Goal: Browse casually

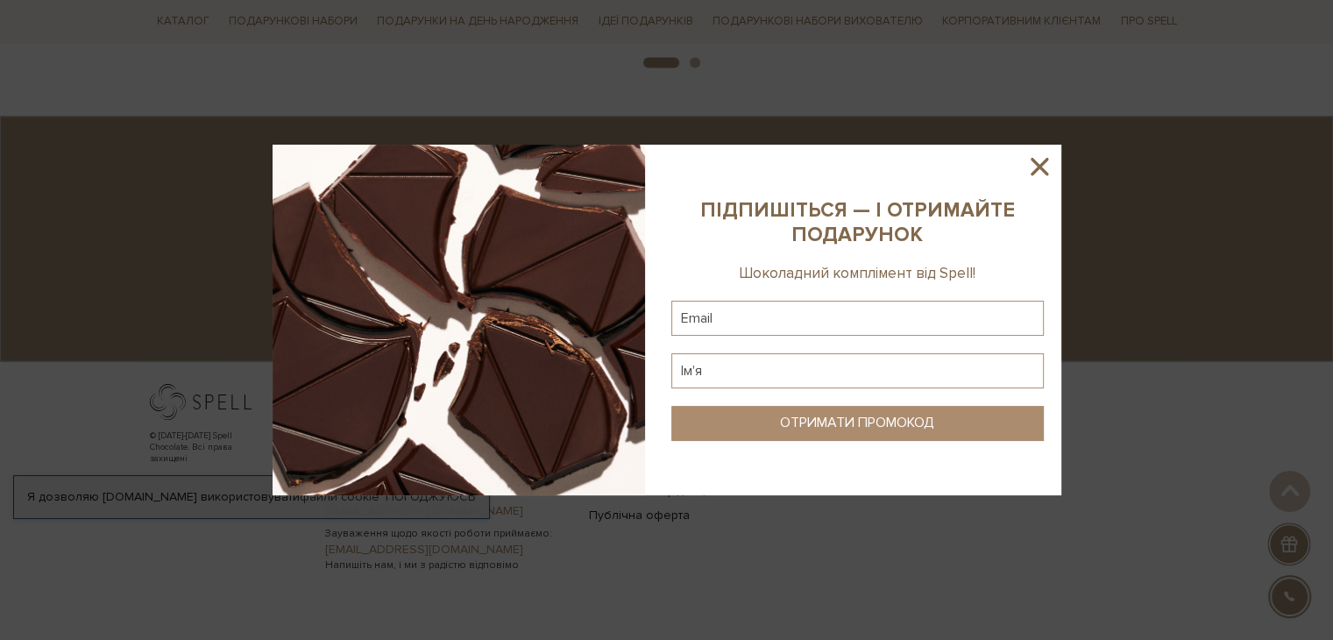
click at [1043, 164] on icon at bounding box center [1040, 167] width 18 height 18
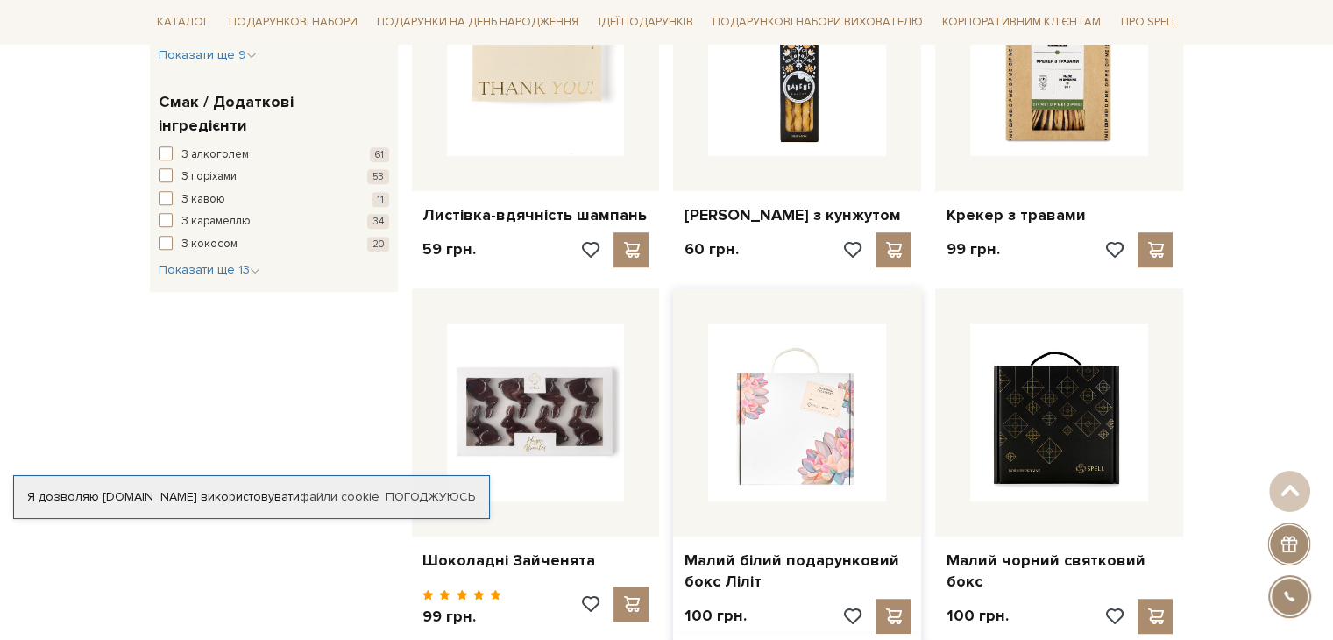
scroll to position [1277, 0]
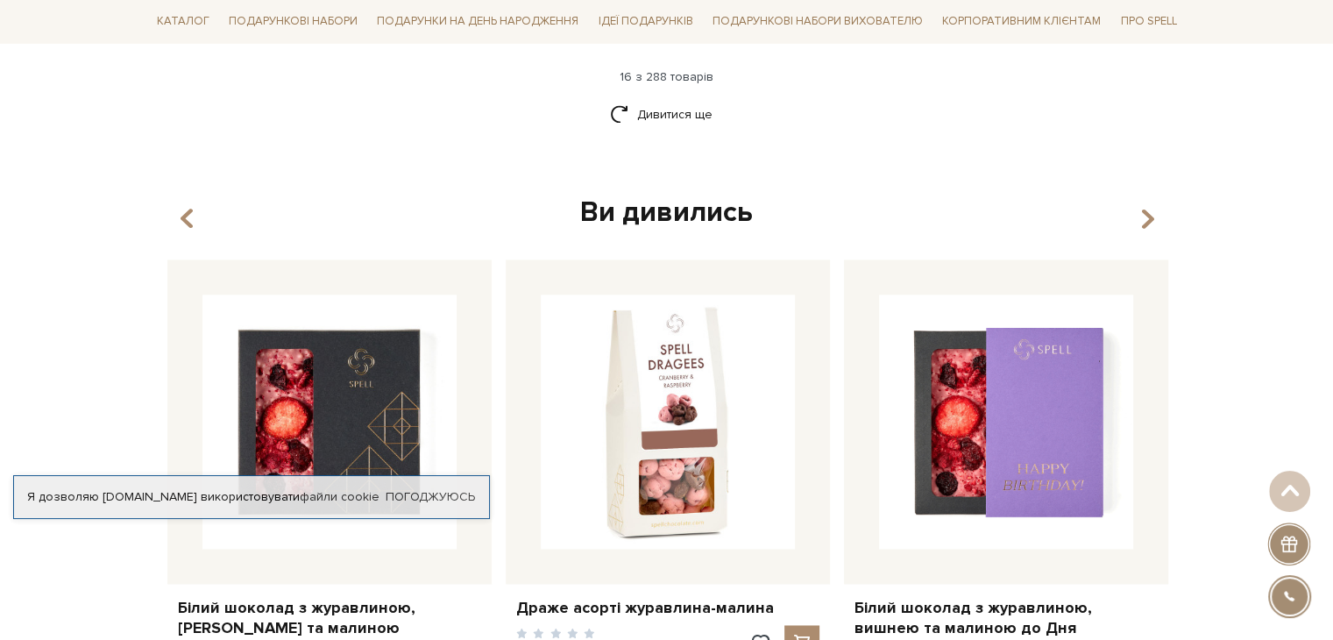
scroll to position [2278, 0]
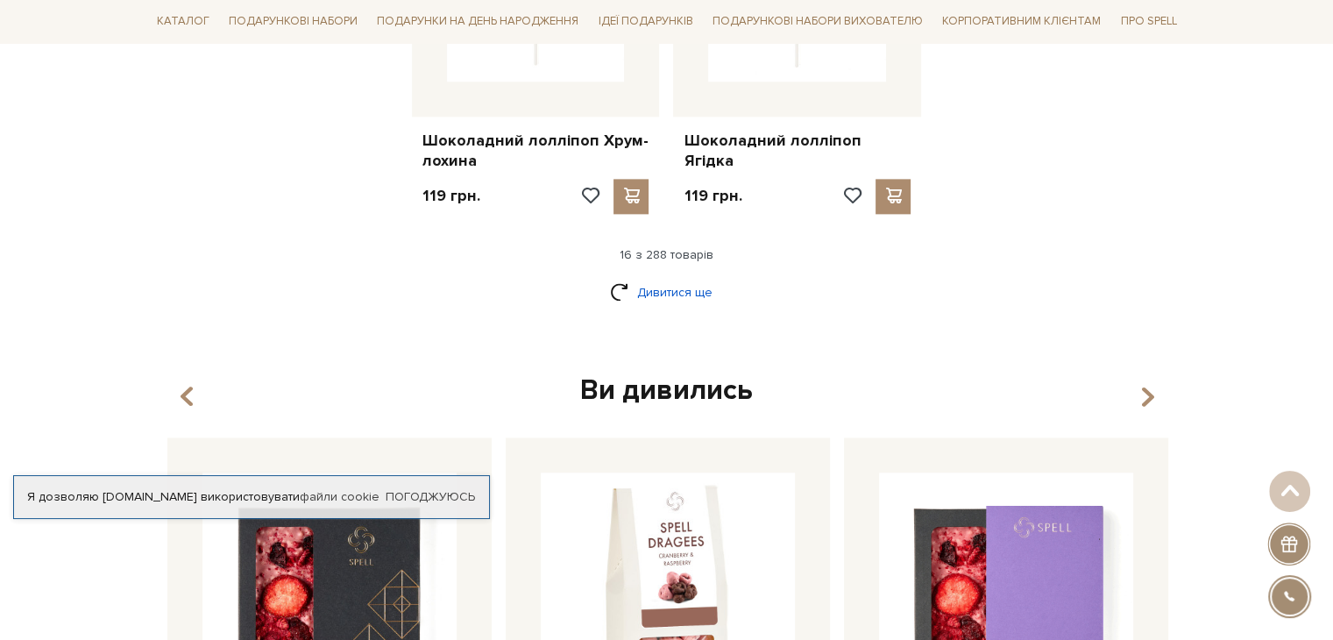
click at [691, 277] on link "Дивитися ще" at bounding box center [667, 292] width 114 height 31
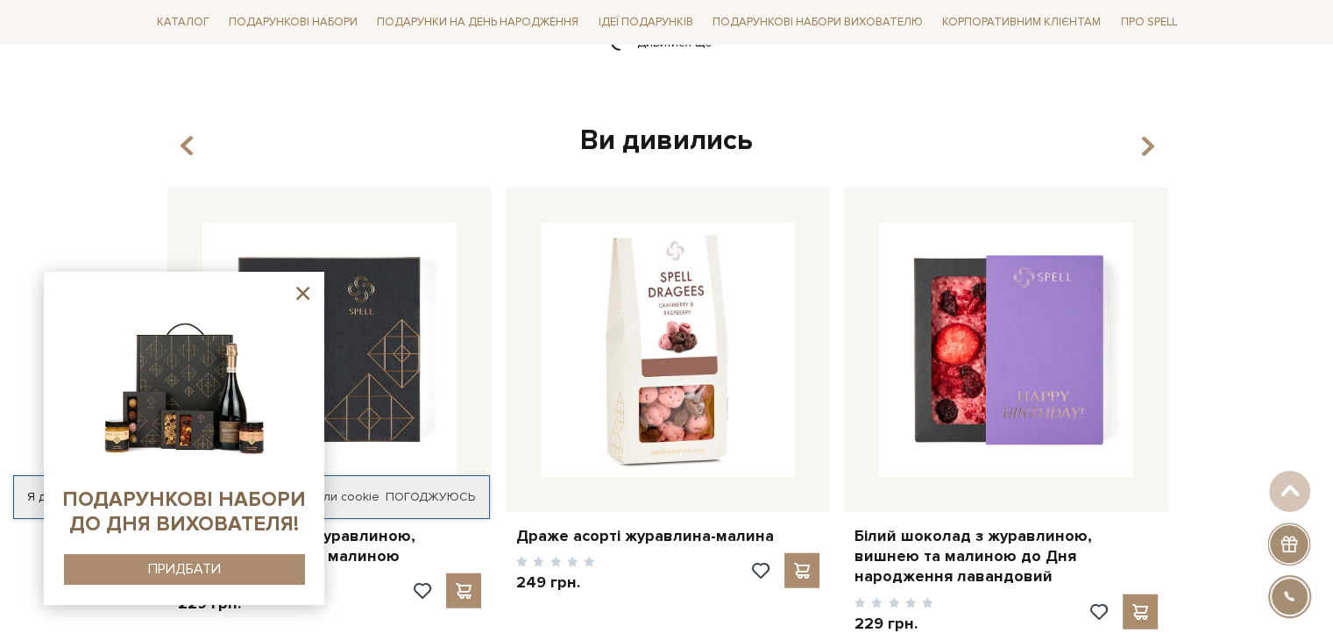
scroll to position [4119, 0]
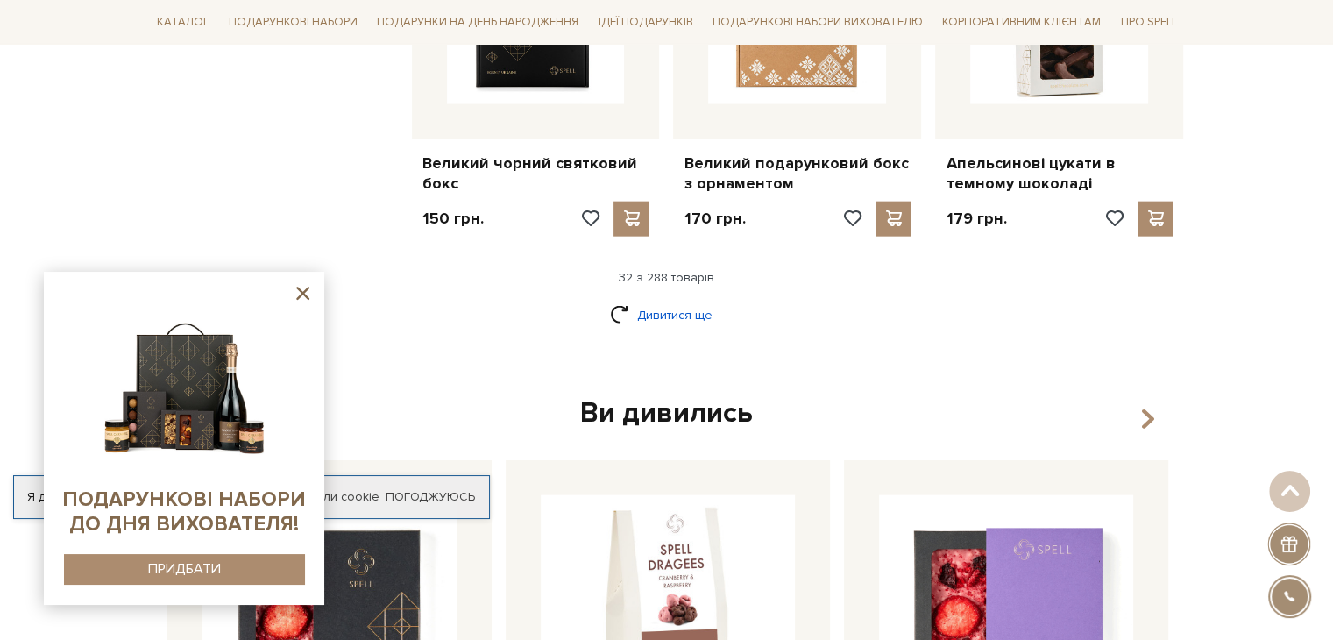
click at [652, 300] on link "Дивитися ще" at bounding box center [667, 315] width 114 height 31
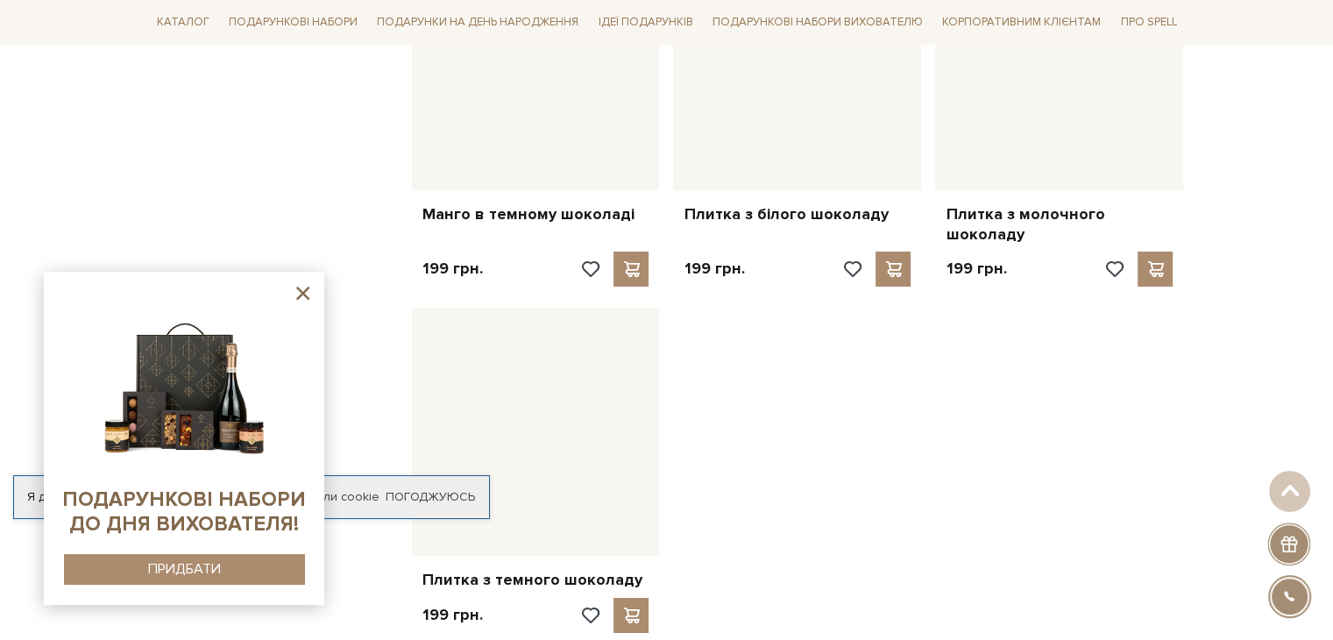
scroll to position [6047, 0]
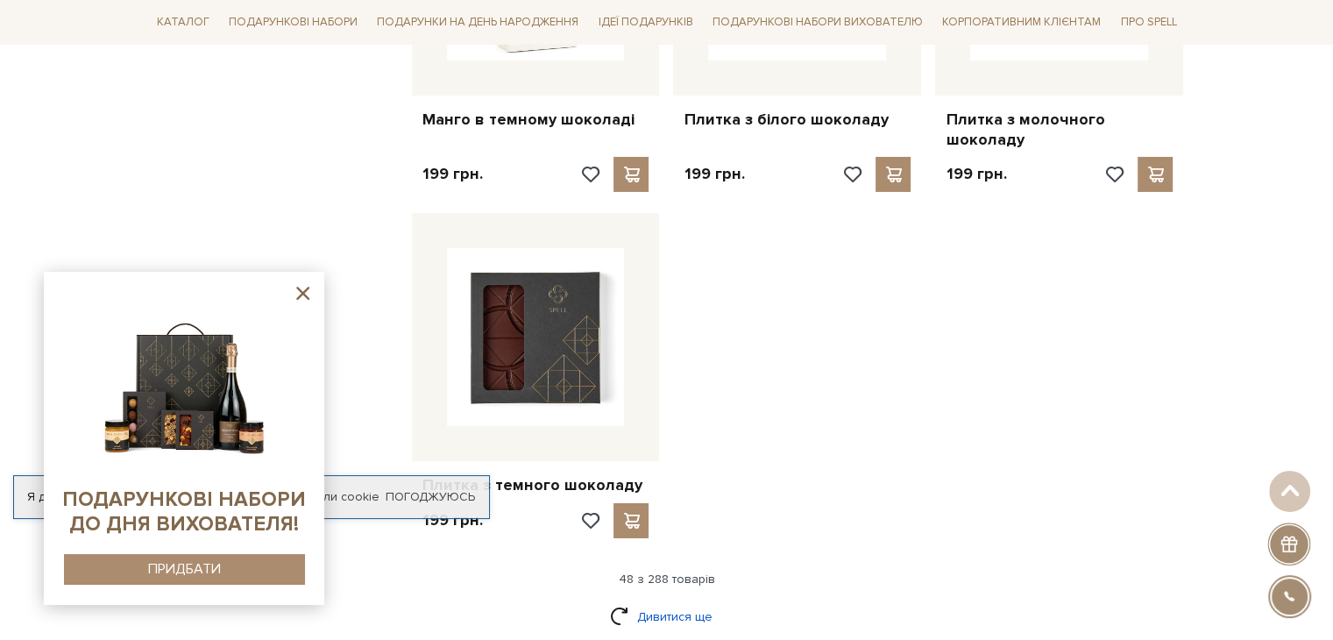
click at [680, 601] on link "Дивитися ще" at bounding box center [667, 616] width 114 height 31
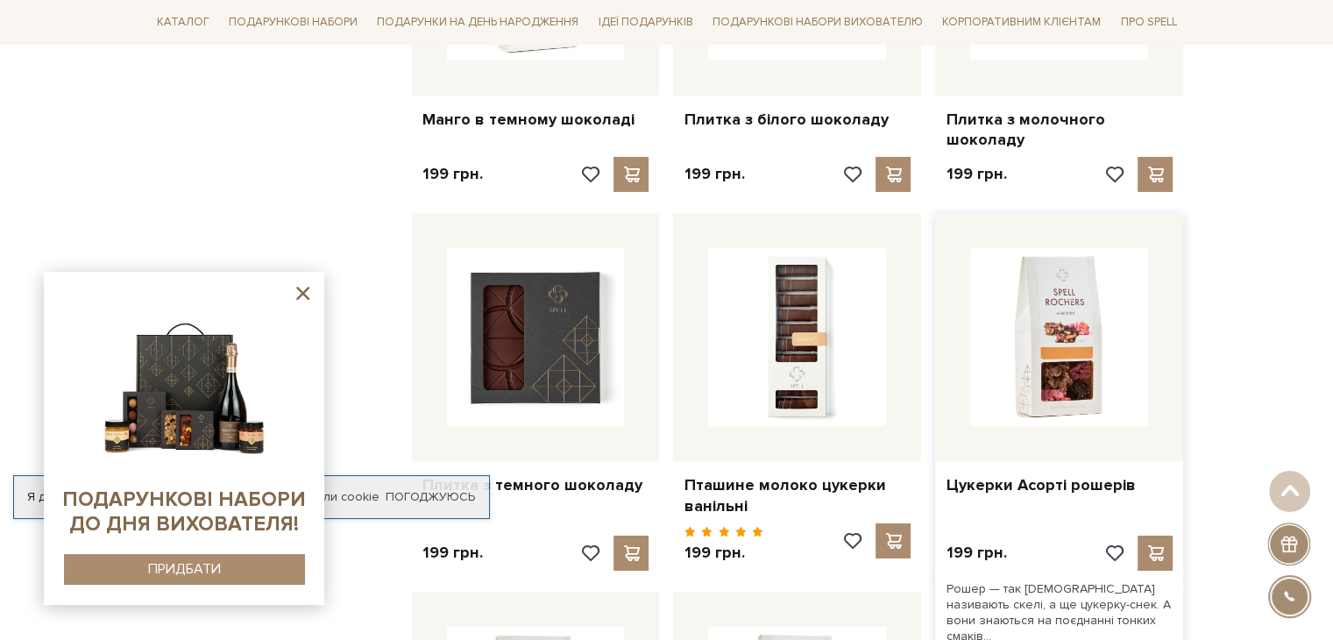
click at [1161, 340] on div at bounding box center [1059, 337] width 248 height 248
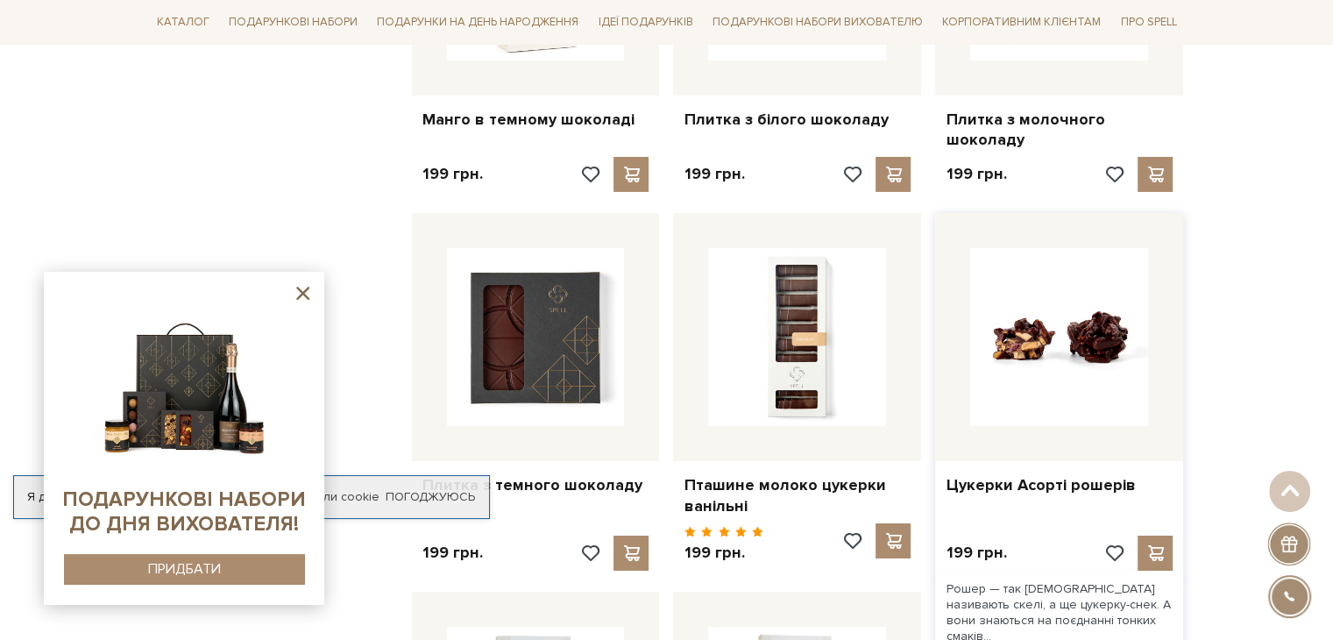
click at [1062, 319] on img at bounding box center [1059, 337] width 178 height 178
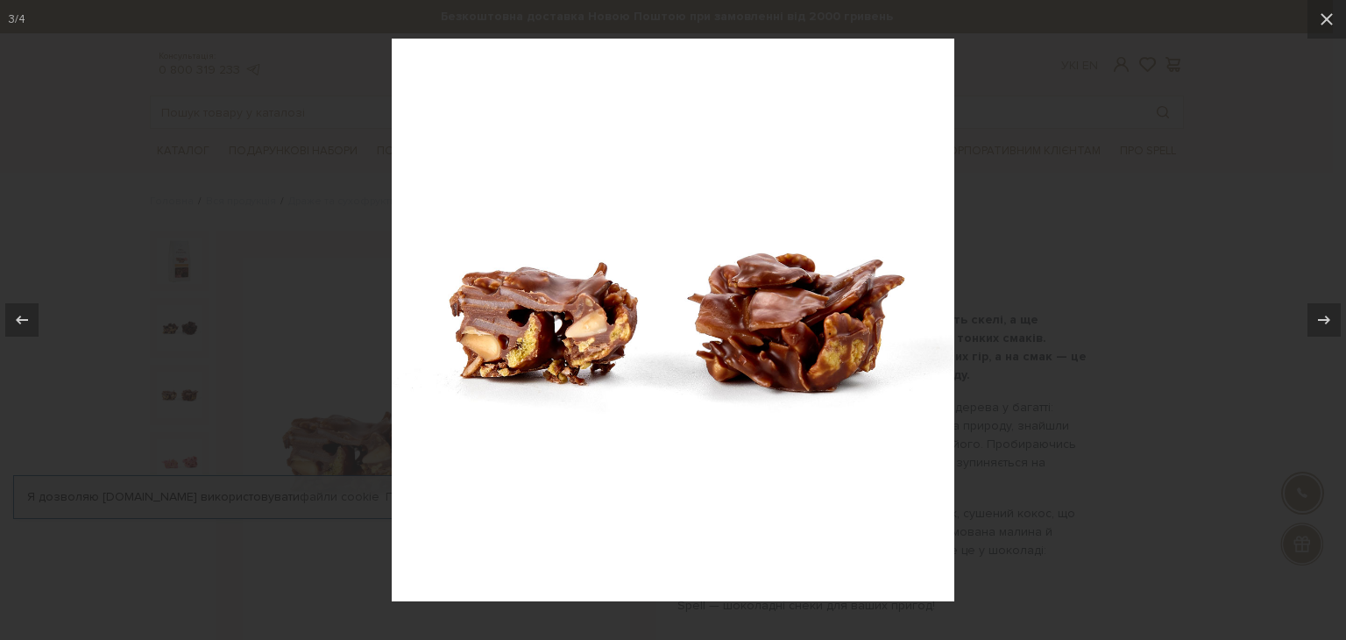
click at [1269, 325] on div at bounding box center [673, 320] width 1346 height 640
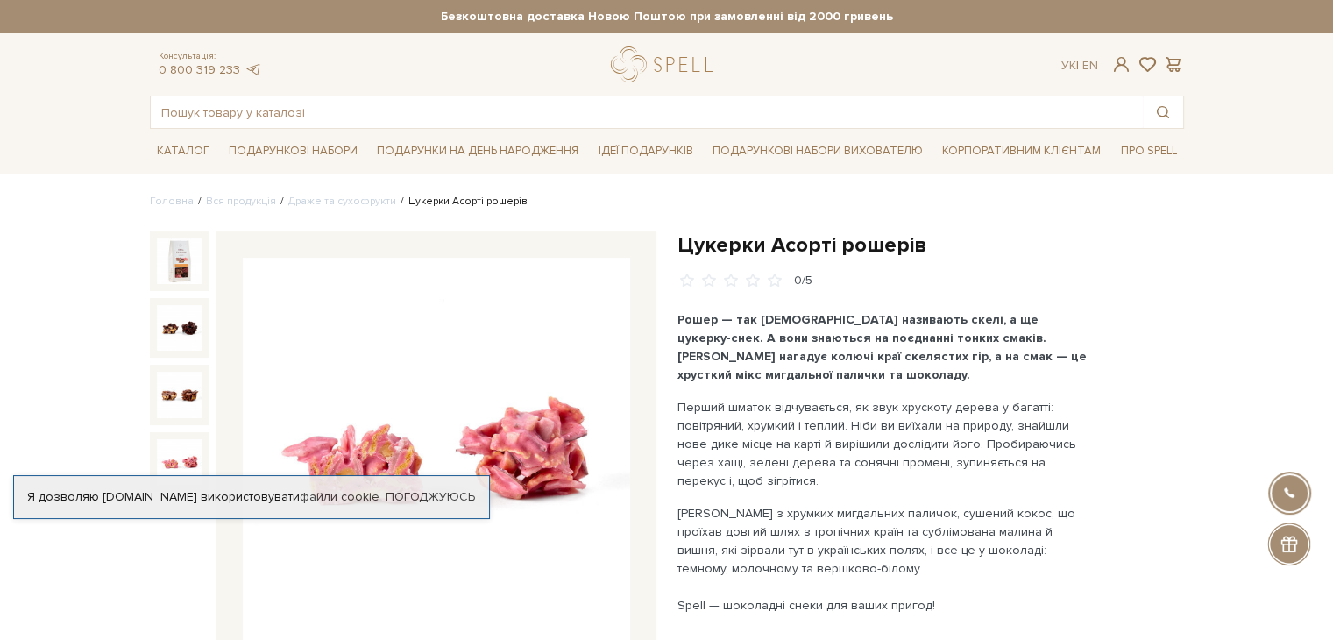
click at [190, 450] on img at bounding box center [180, 462] width 46 height 46
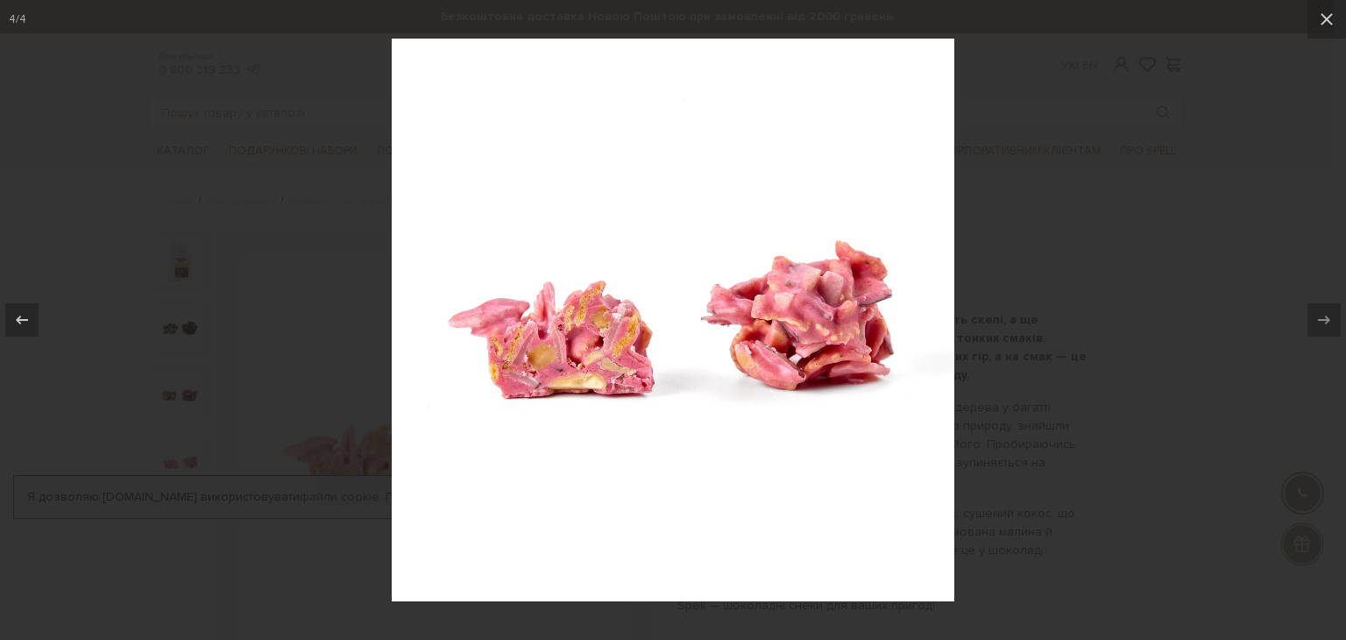
click at [344, 337] on div at bounding box center [673, 320] width 1346 height 640
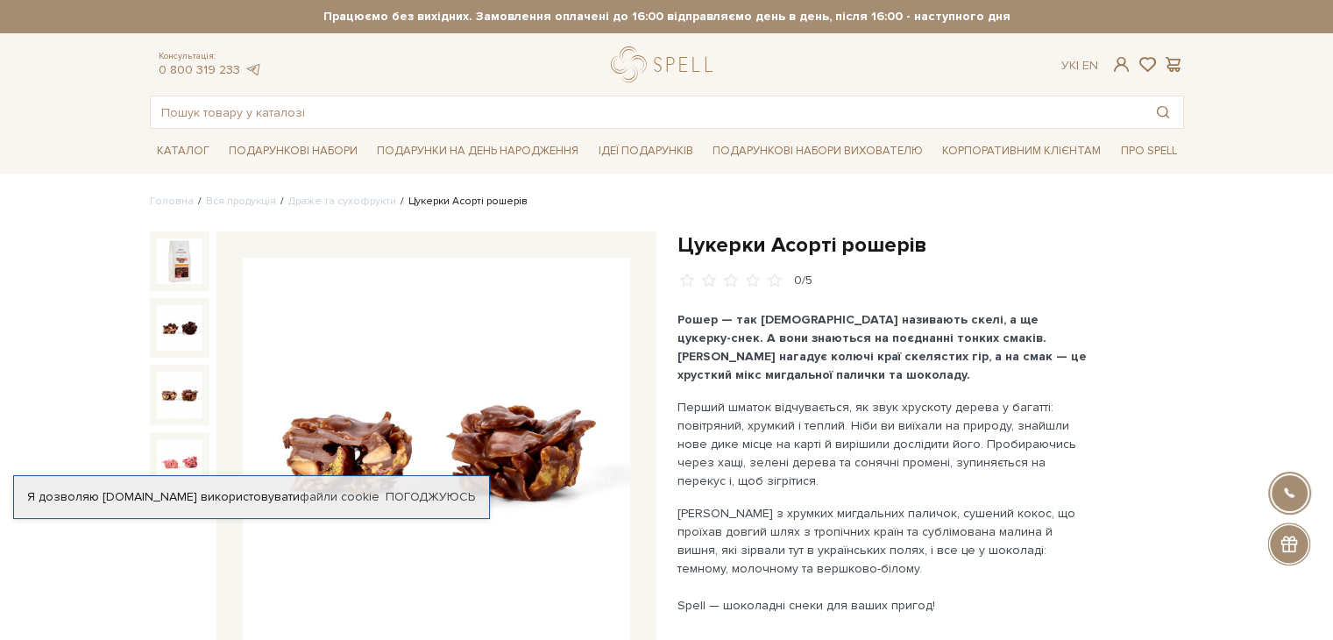
click at [163, 383] on img at bounding box center [180, 395] width 46 height 46
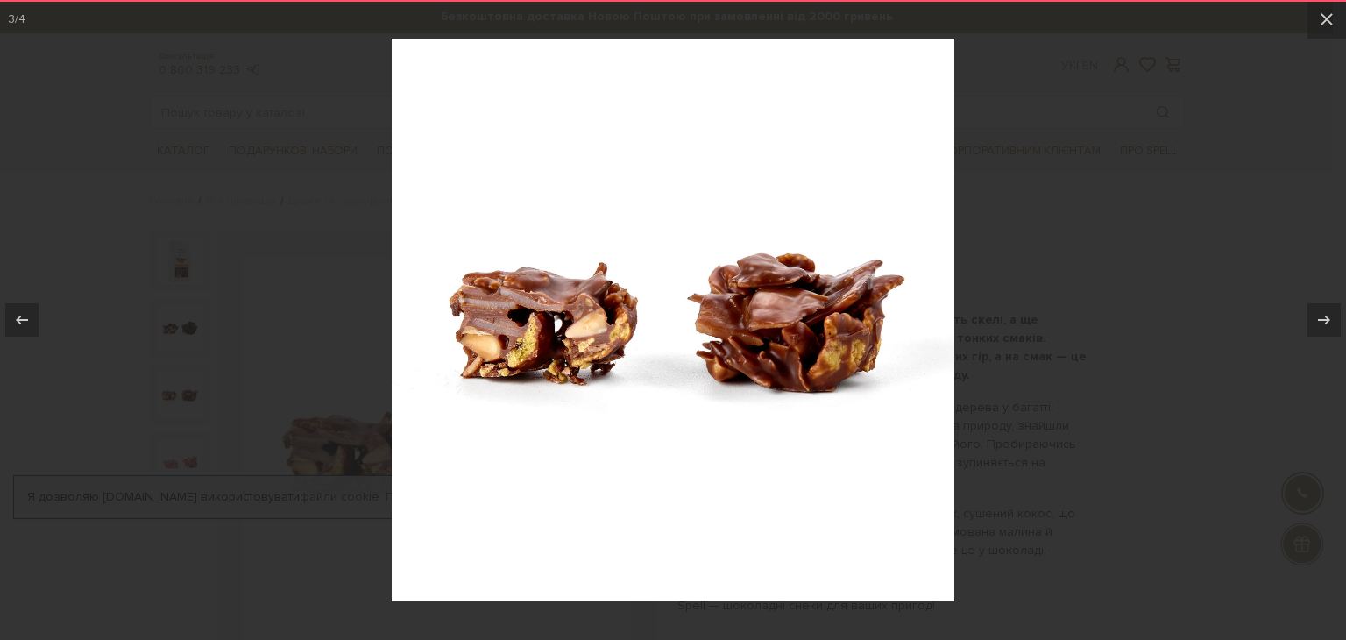
click at [1082, 263] on div at bounding box center [673, 320] width 1346 height 640
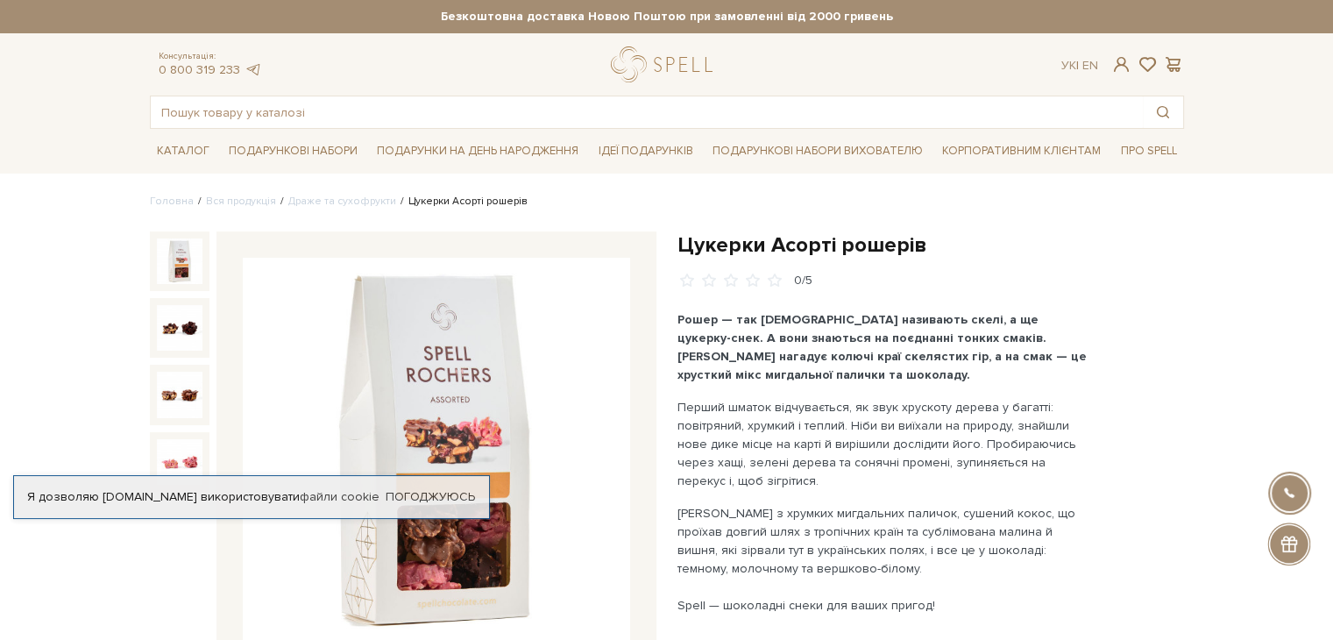
click at [177, 277] on img at bounding box center [180, 261] width 46 height 46
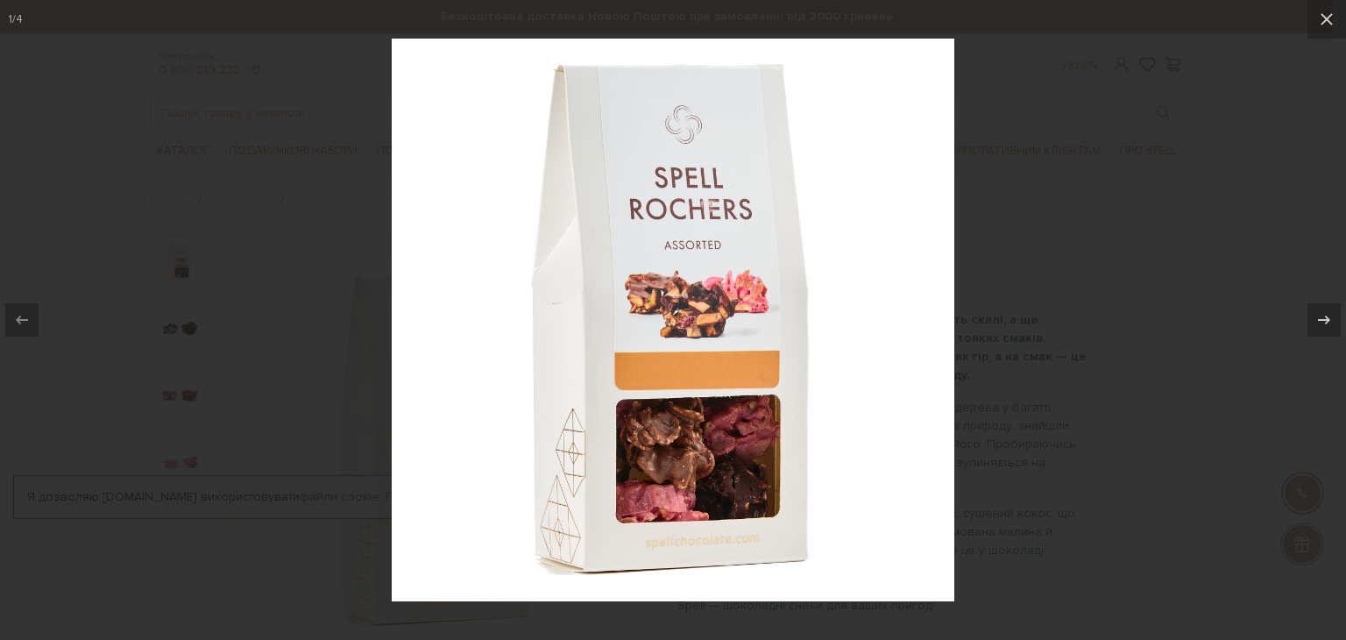
click at [1093, 359] on div at bounding box center [673, 320] width 1346 height 640
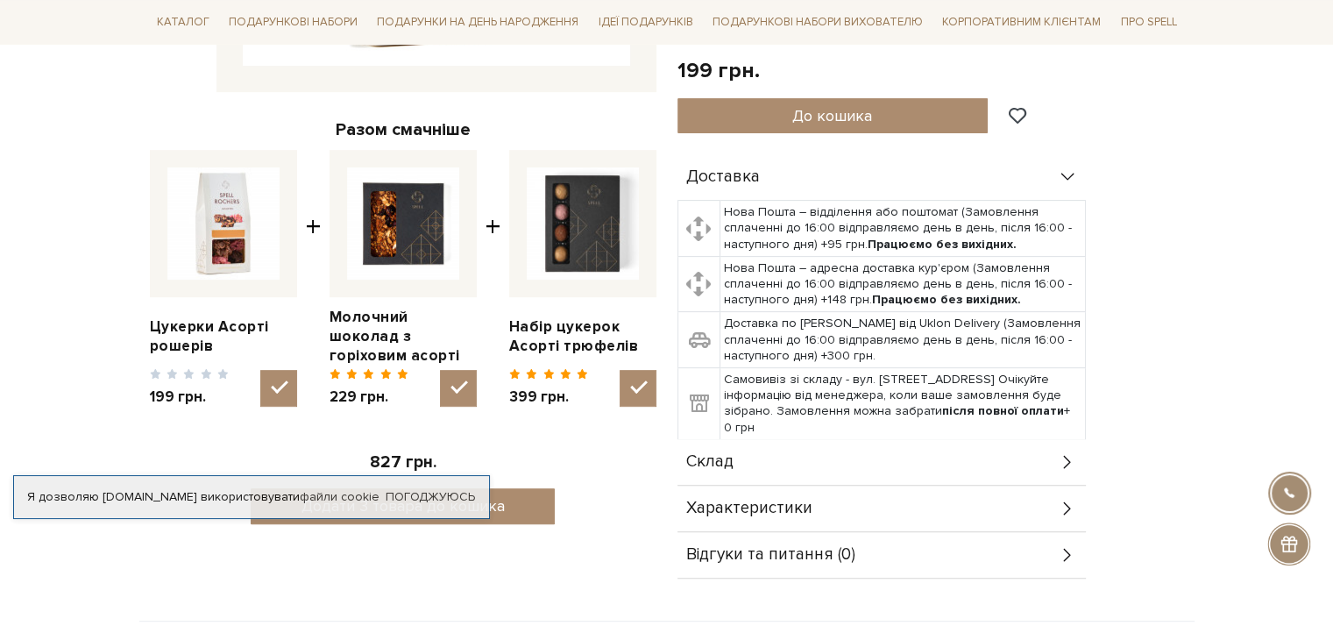
scroll to position [613, 0]
